Goal: Book appointment/travel/reservation

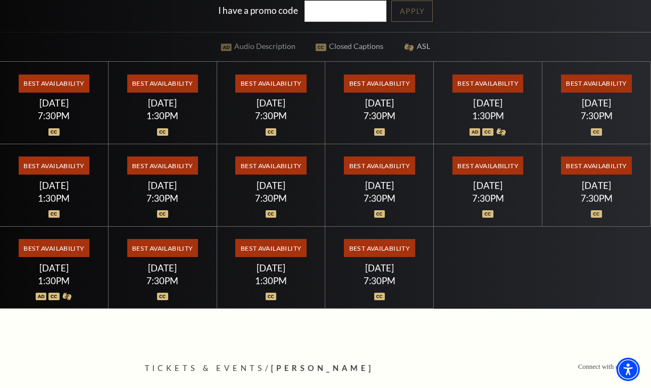
scroll to position [312, 0]
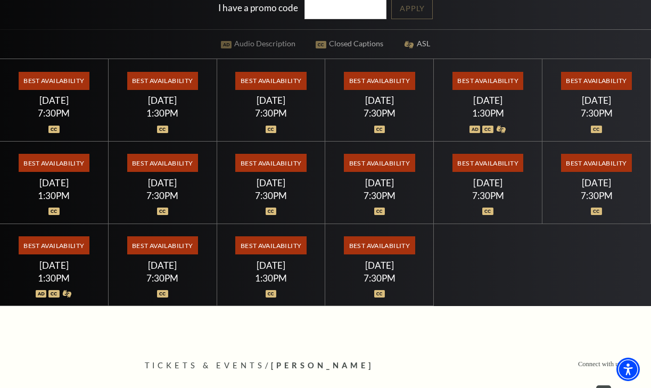
click at [264, 165] on span "Best Availability" at bounding box center [270, 163] width 71 height 18
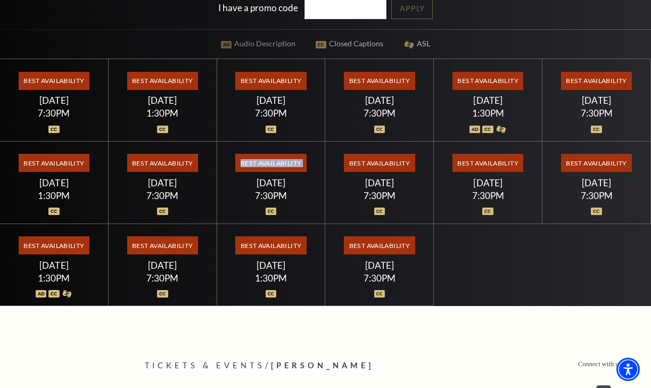
click at [264, 165] on span "Best Availability" at bounding box center [270, 163] width 71 height 18
click at [252, 87] on span "Best Availability" at bounding box center [270, 81] width 71 height 18
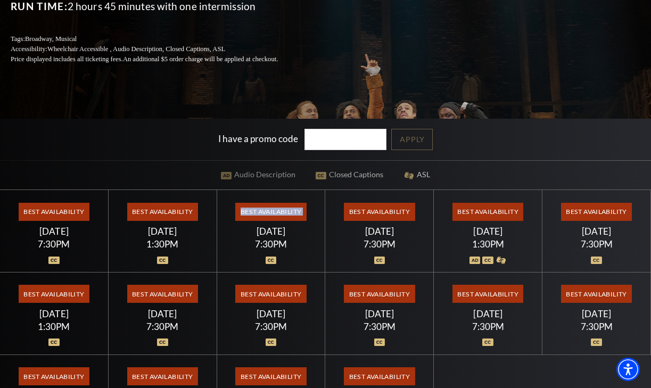
scroll to position [180, 0]
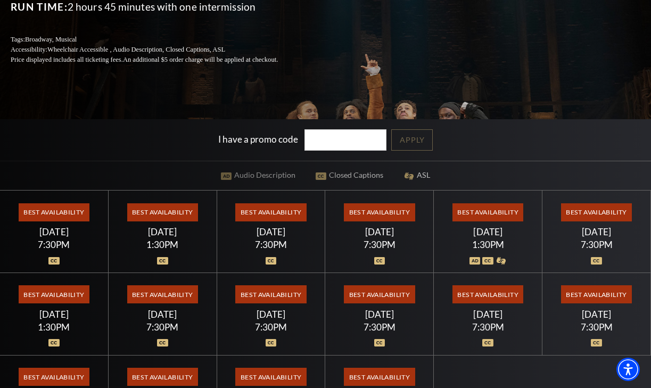
click at [323, 224] on div "Best Availability Thursday July 16 7:30PM" at bounding box center [271, 232] width 109 height 83
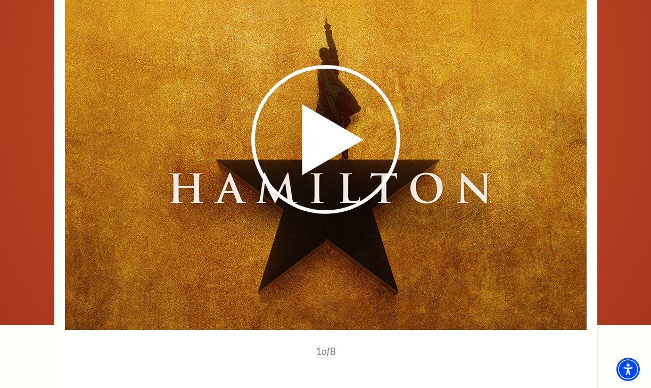
scroll to position [1828, 0]
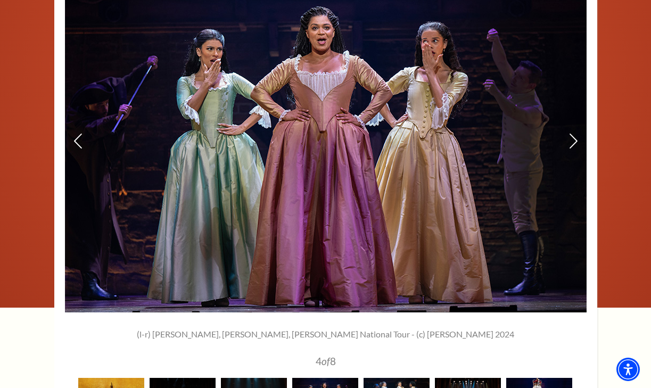
scroll to position [1869, 0]
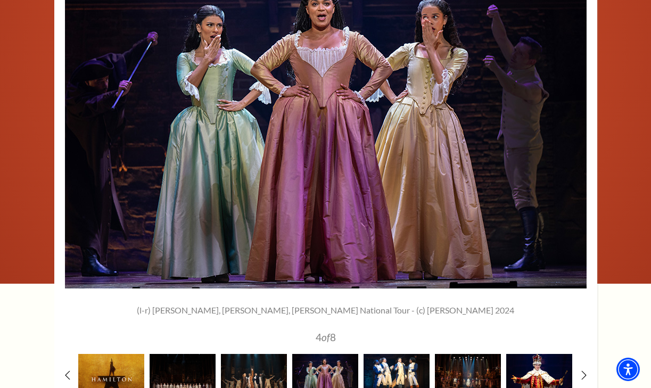
click at [380, 354] on img at bounding box center [397, 375] width 66 height 43
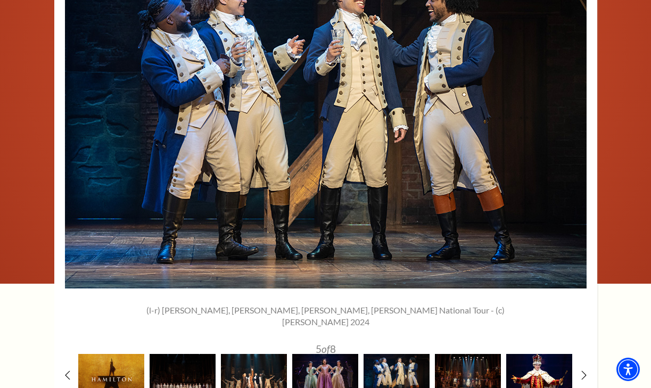
click at [269, 354] on img at bounding box center [254, 375] width 66 height 43
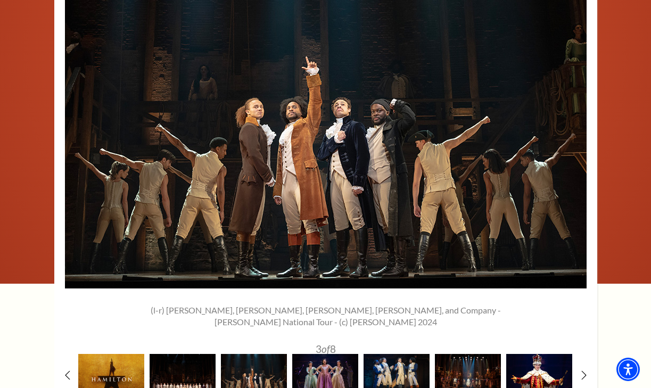
click at [212, 354] on img at bounding box center [183, 375] width 66 height 43
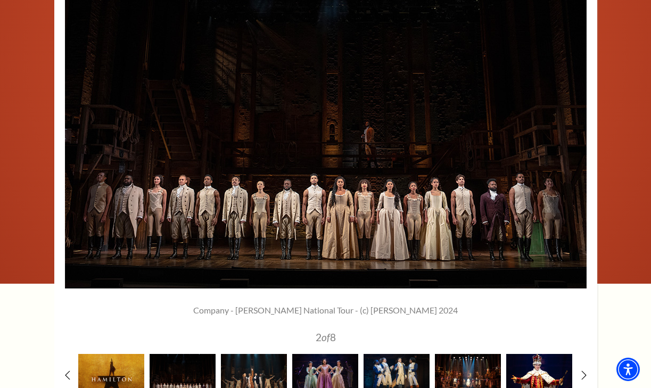
click at [445, 354] on img at bounding box center [468, 375] width 66 height 43
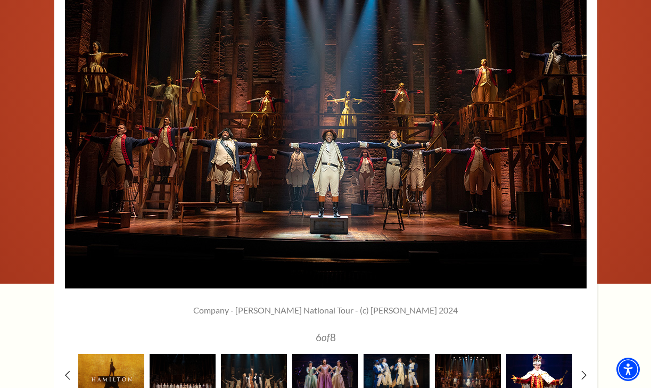
click at [525, 354] on img at bounding box center [539, 375] width 66 height 43
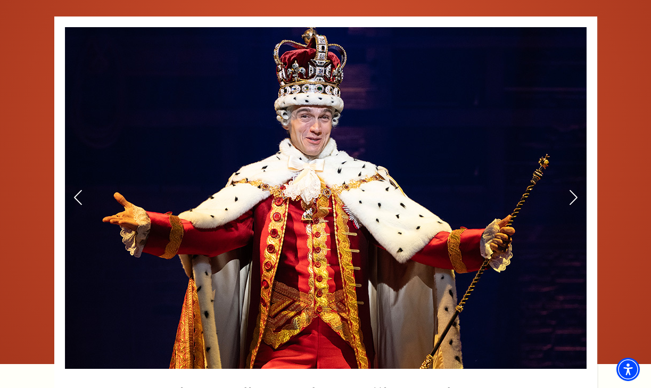
scroll to position [1789, 0]
click at [575, 188] on icon at bounding box center [572, 197] width 11 height 19
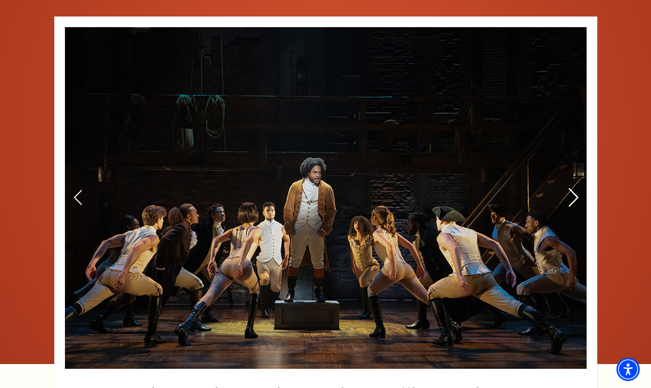
click at [573, 188] on use at bounding box center [573, 197] width 10 height 19
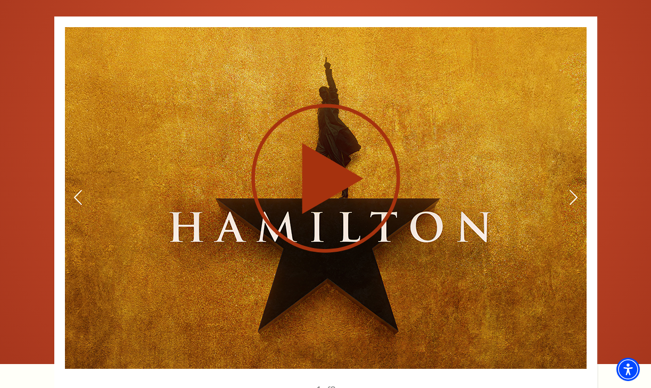
click at [353, 130] on use at bounding box center [325, 178] width 149 height 149
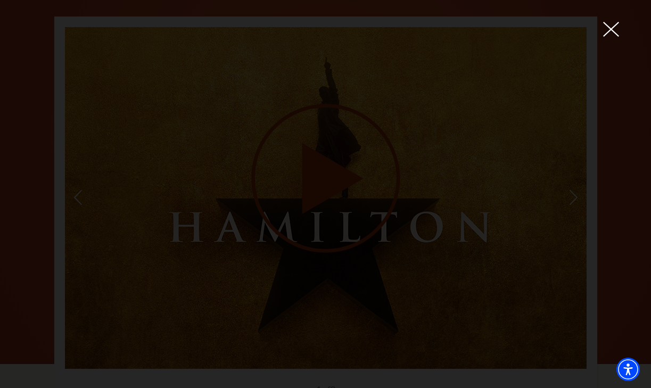
drag, startPoint x: 568, startPoint y: 93, endPoint x: 570, endPoint y: 87, distance: 5.6
click at [568, 88] on div at bounding box center [325, 194] width 651 height 388
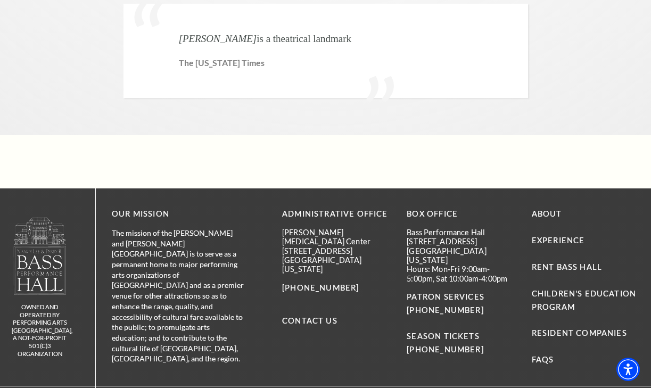
scroll to position [2775, 0]
